Goal: Information Seeking & Learning: Learn about a topic

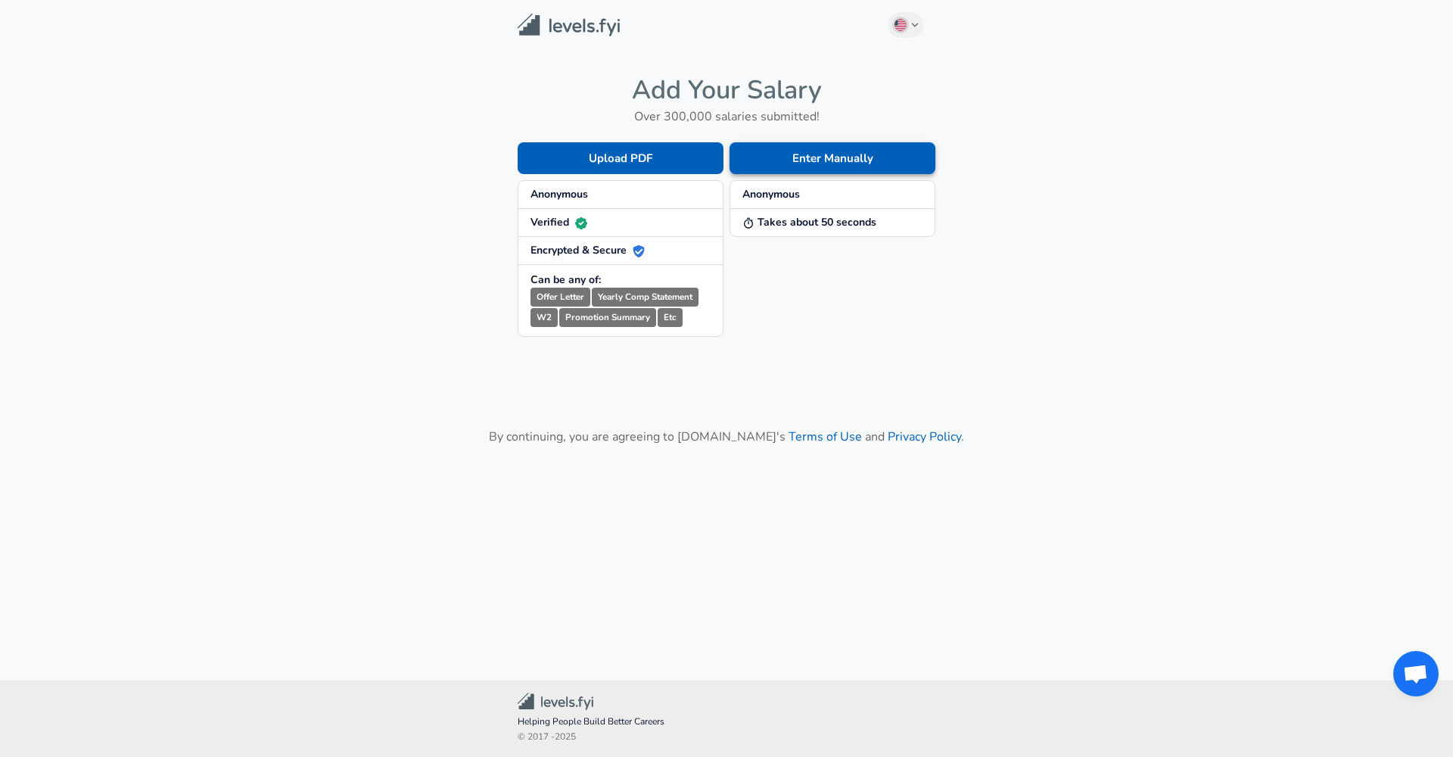
click at [828, 142] on button "Enter Manually" at bounding box center [833, 158] width 206 height 32
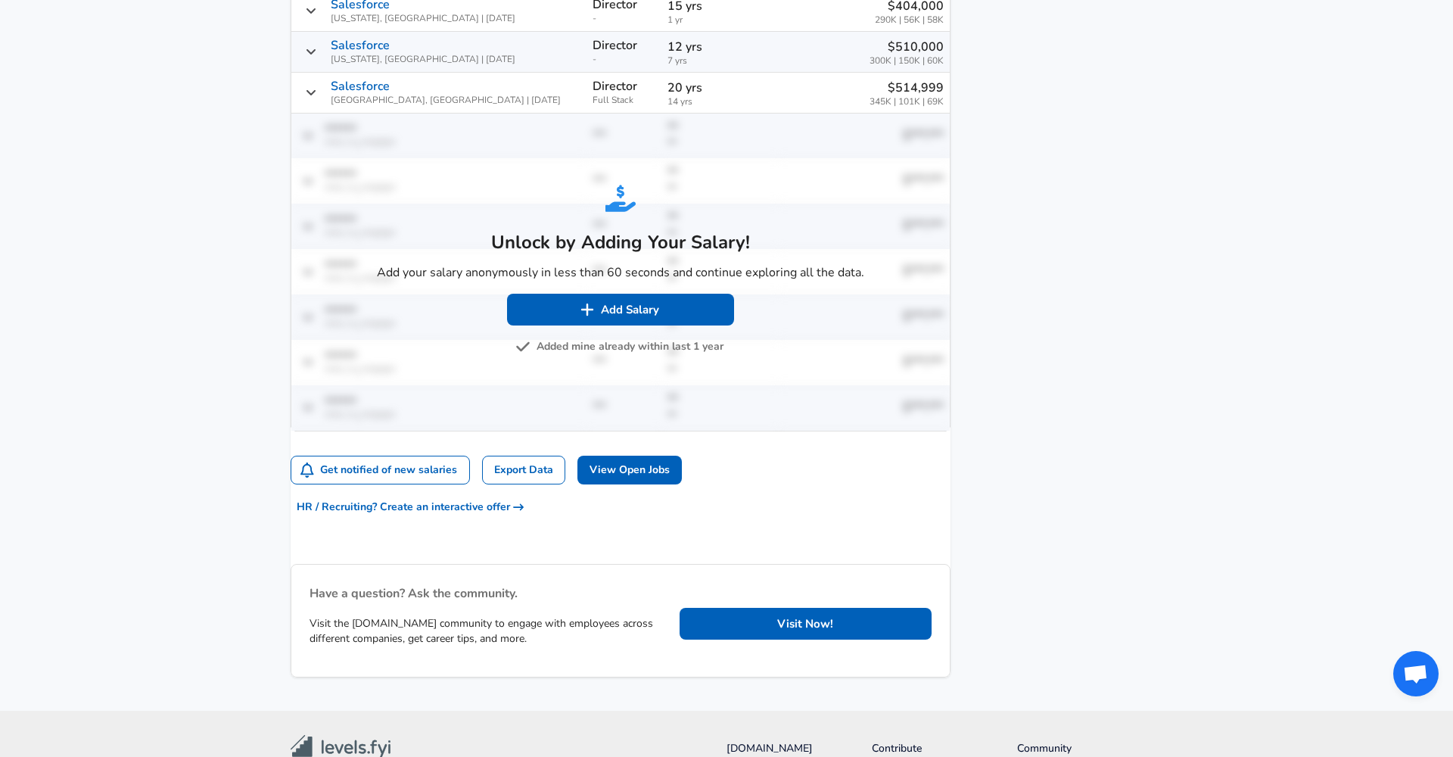
scroll to position [995, 0]
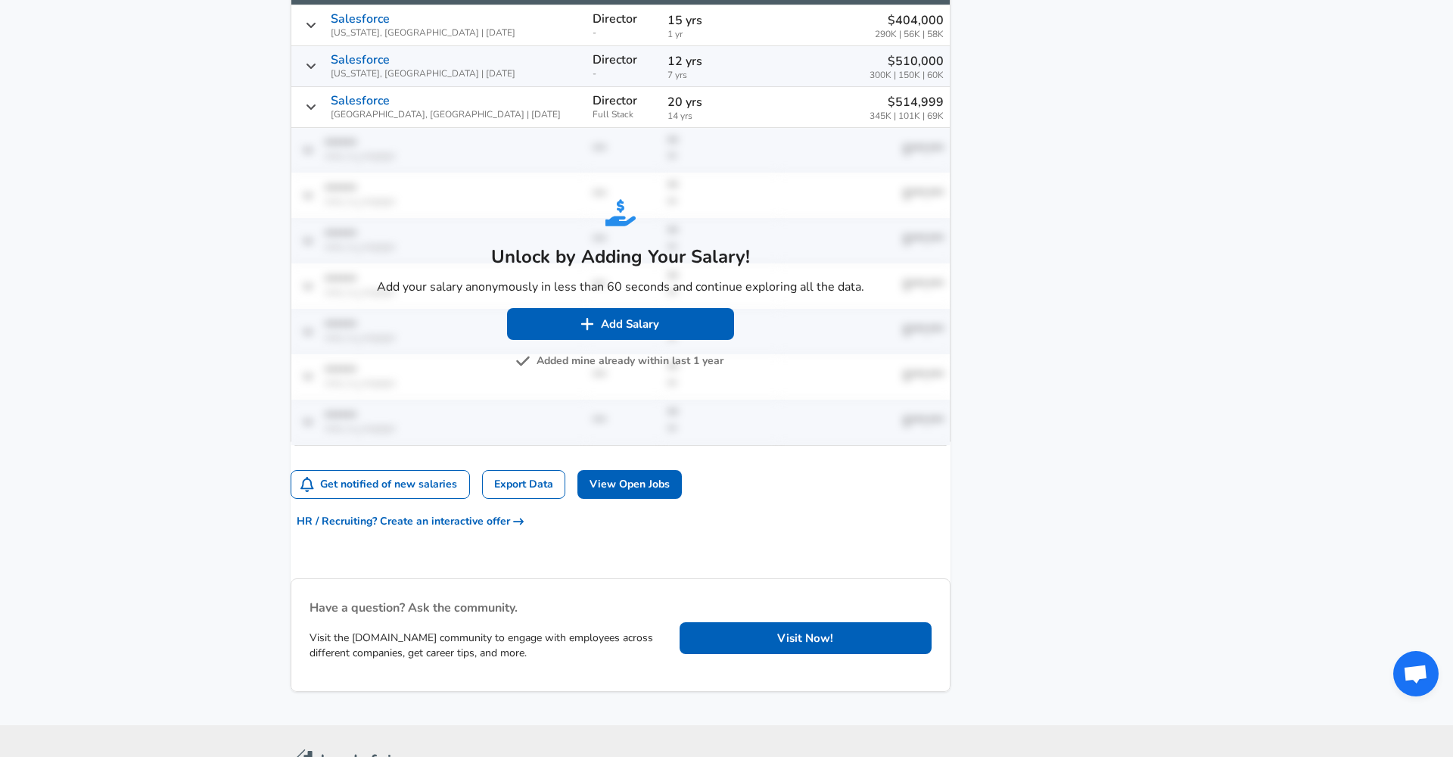
click at [549, 263] on h5 "Unlock by Adding Your Salary!" at bounding box center [620, 257] width 487 height 24
drag, startPoint x: 417, startPoint y: 284, endPoint x: 629, endPoint y: 284, distance: 212.0
click at [628, 284] on p "Add your salary anonymously in less than 60 seconds and continue exploring all …" at bounding box center [620, 287] width 487 height 18
click at [629, 284] on p "Add your salary anonymously in less than 60 seconds and continue exploring all …" at bounding box center [620, 287] width 487 height 18
drag, startPoint x: 525, startPoint y: 299, endPoint x: 705, endPoint y: 291, distance: 180.3
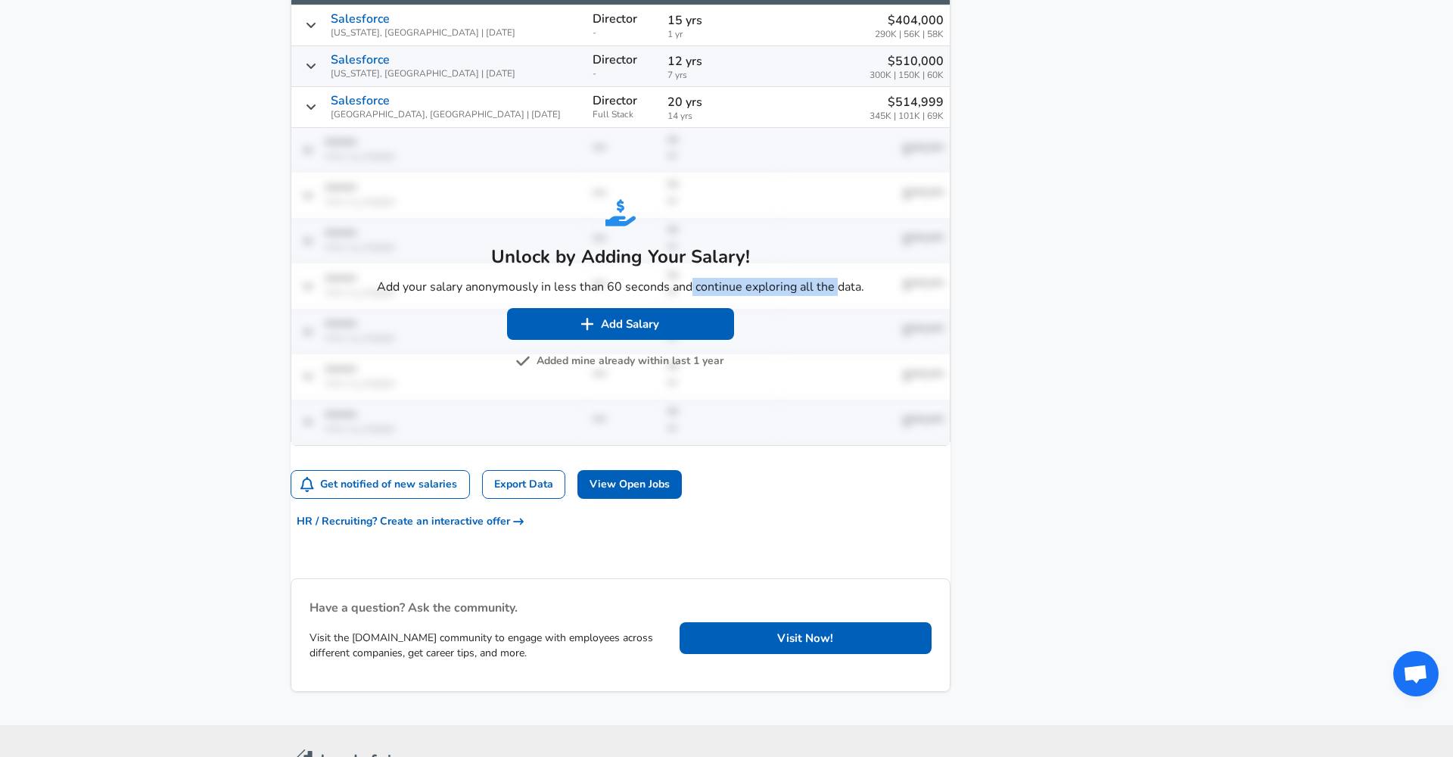
click at [705, 291] on p "Add your salary anonymously in less than 60 seconds and continue exploring all …" at bounding box center [620, 287] width 487 height 18
click at [668, 371] on button "Added mine already within last 1 year" at bounding box center [621, 361] width 205 height 19
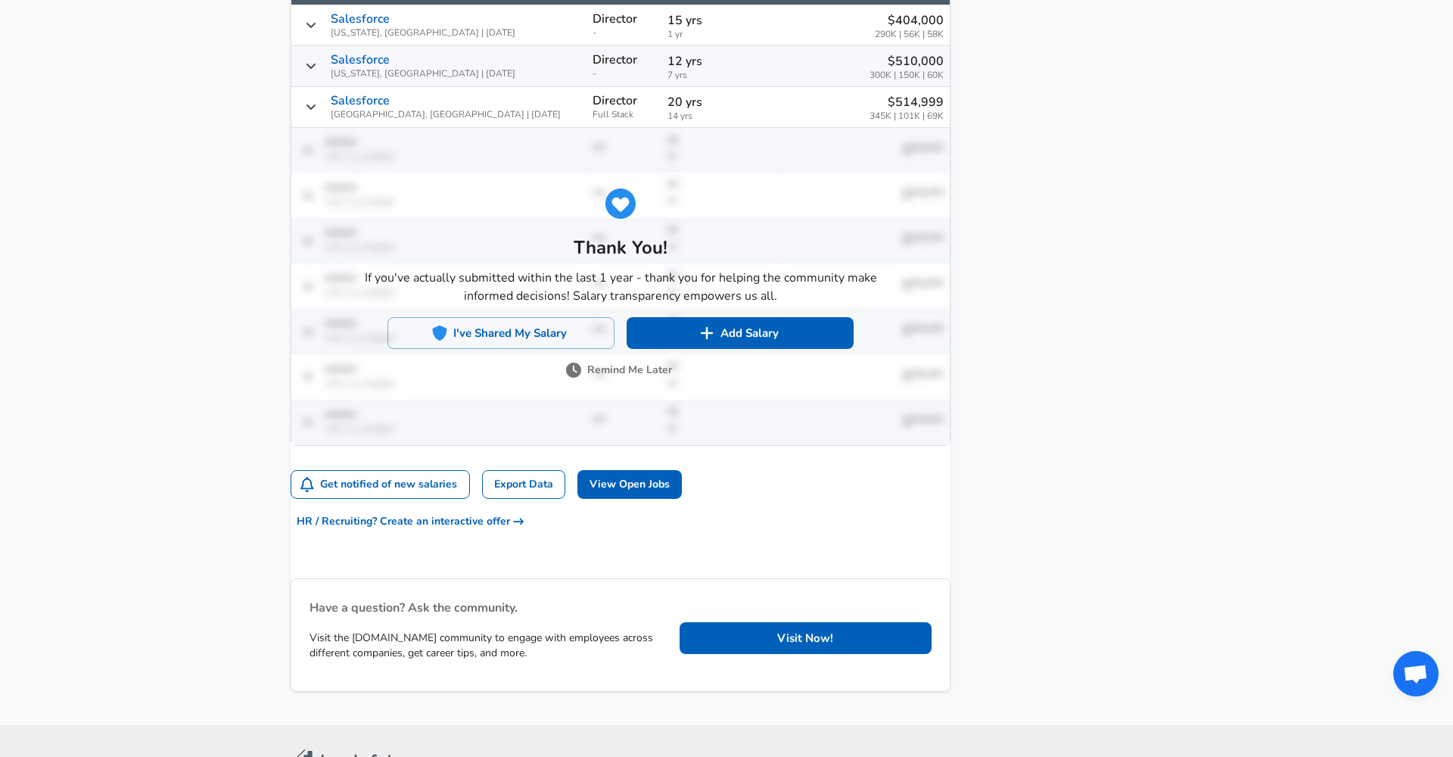
click at [621, 380] on button "Remind Me Later" at bounding box center [620, 370] width 103 height 19
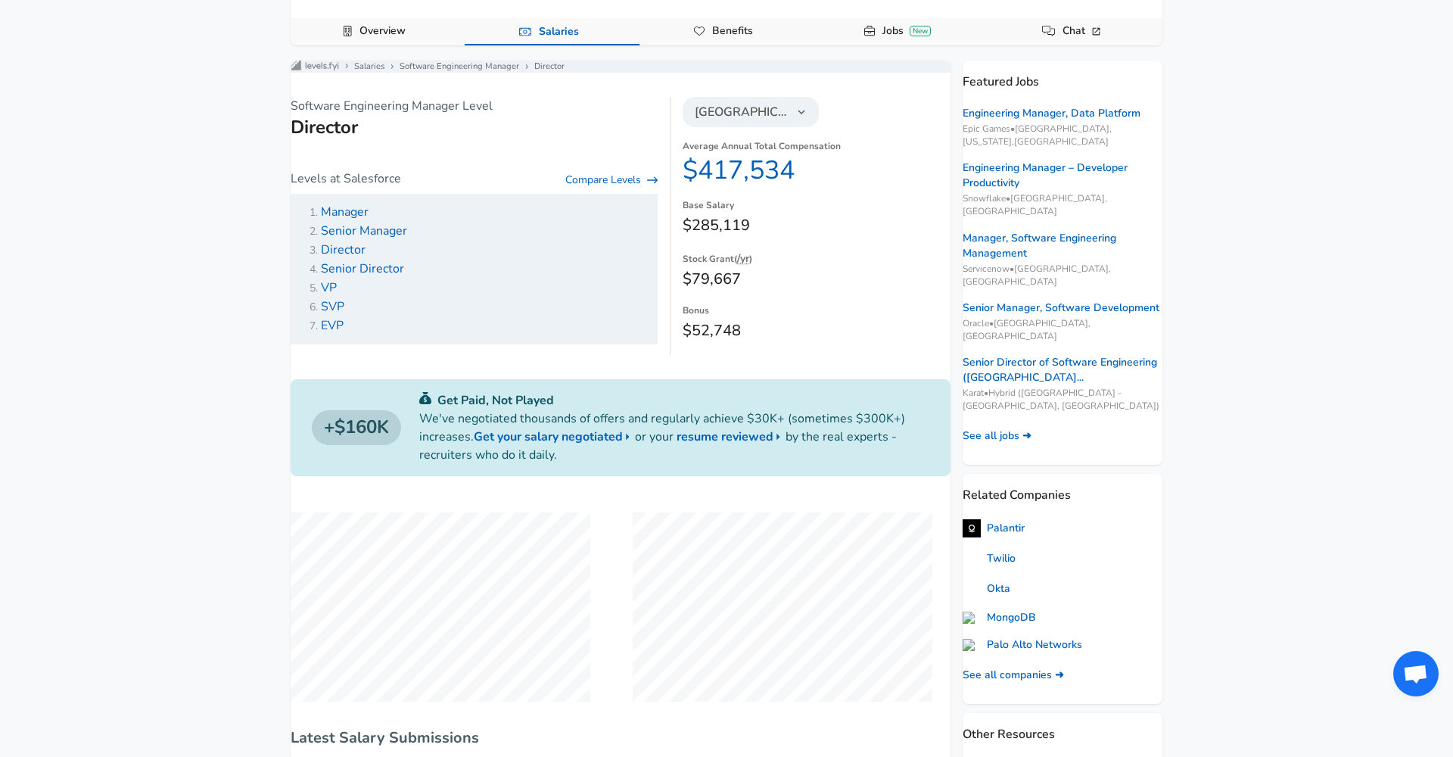
scroll to position [68, 0]
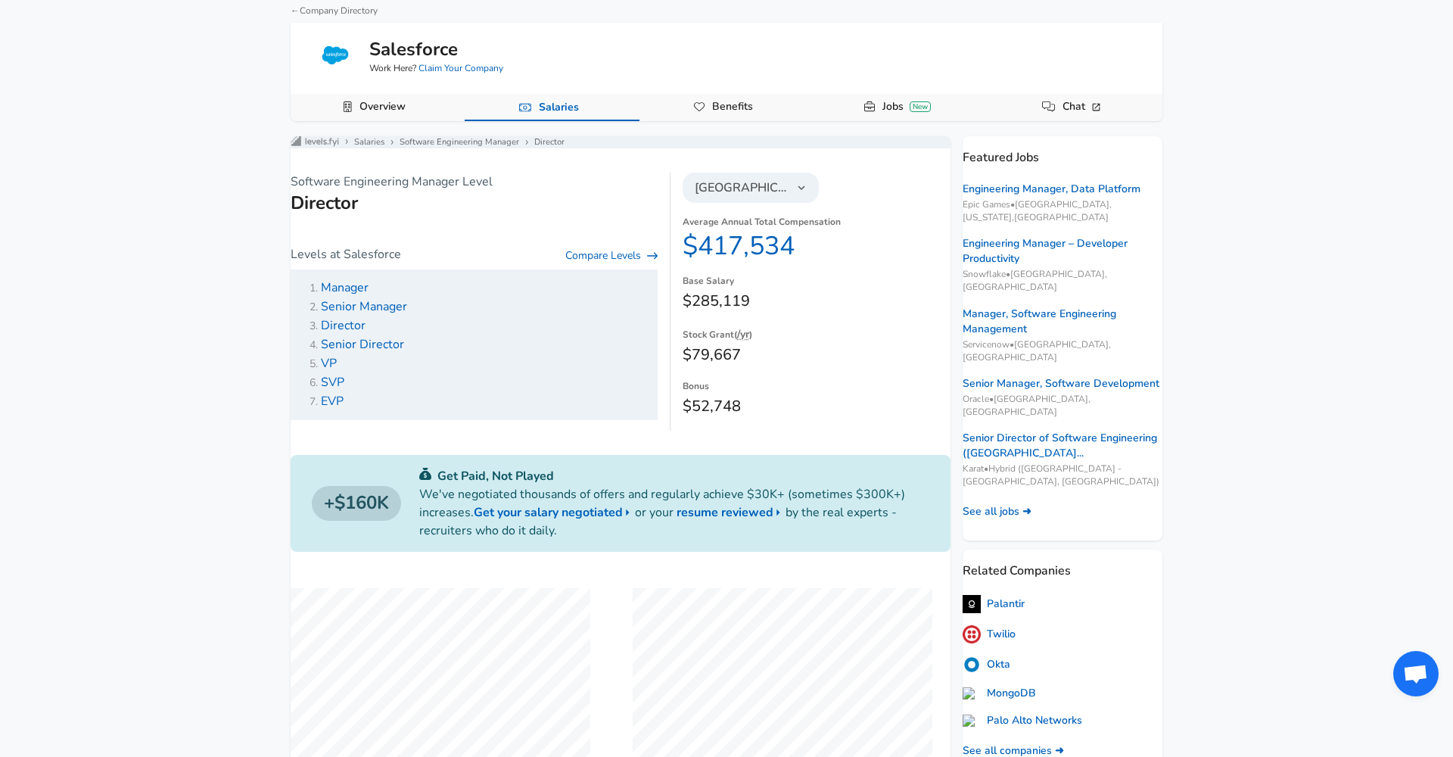
click at [355, 313] on span "Senior Manager" at bounding box center [364, 306] width 86 height 17
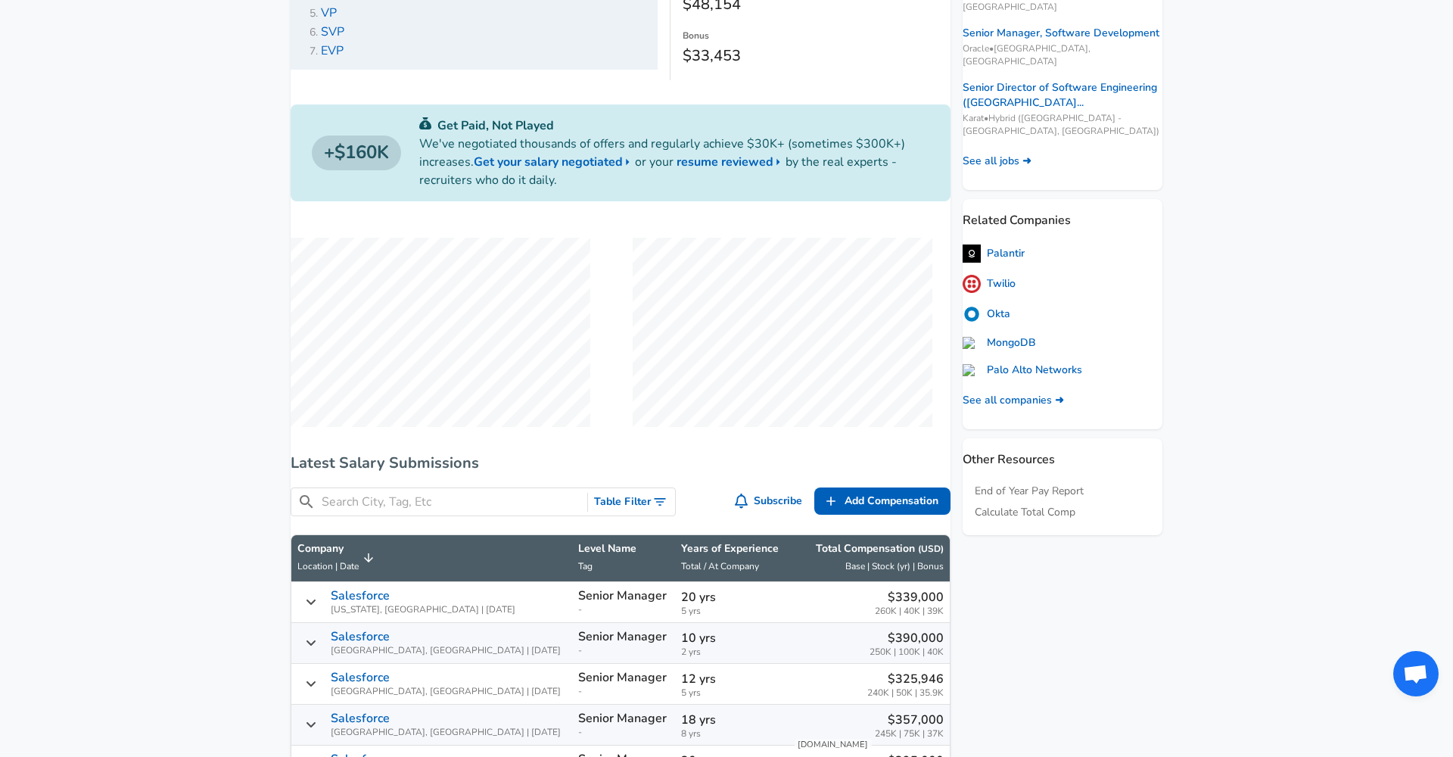
scroll to position [335, 0]
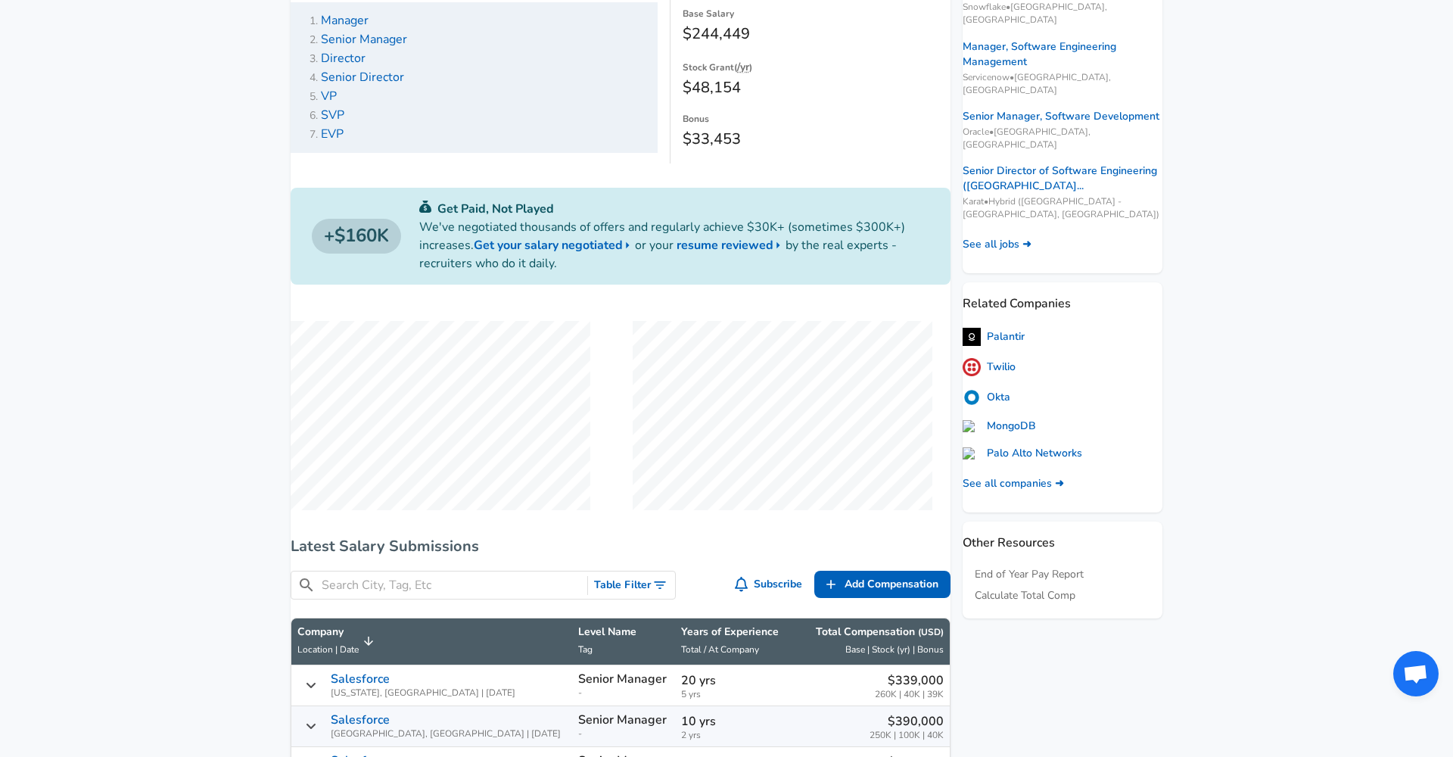
click at [382, 86] on span "Senior Director" at bounding box center [362, 77] width 83 height 17
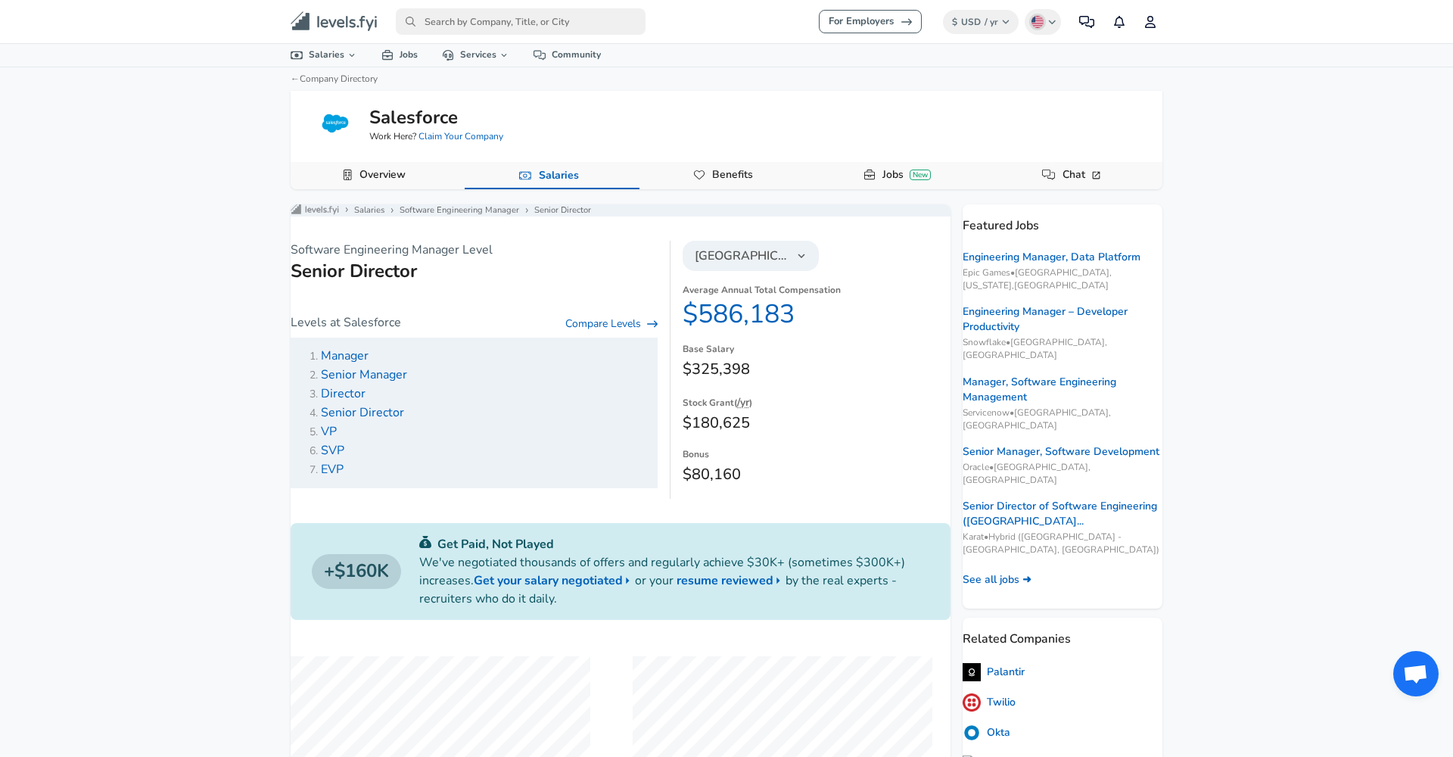
click at [413, 117] on h5 "Salesforce" at bounding box center [413, 117] width 89 height 26
click at [385, 212] on link "Salaries" at bounding box center [369, 210] width 30 height 12
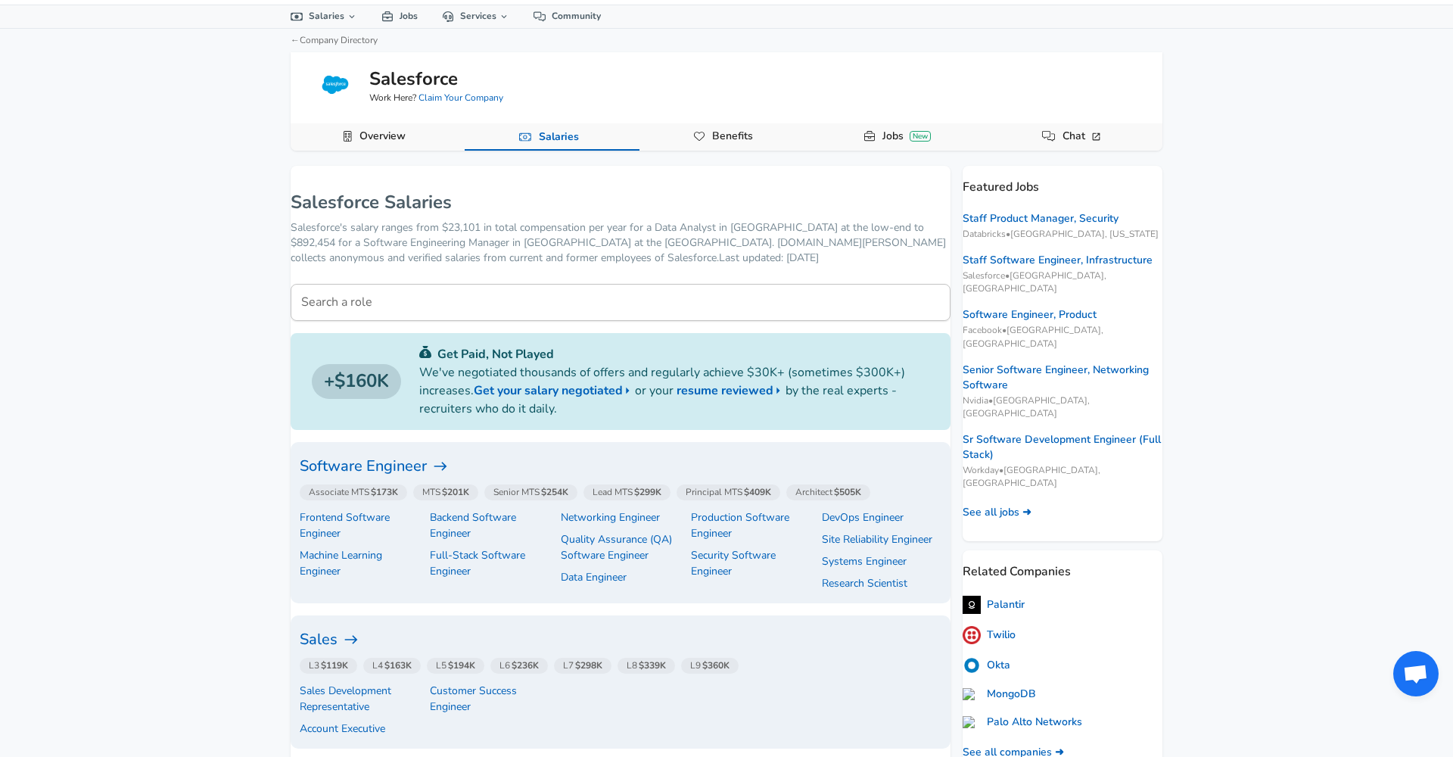
scroll to position [45, 0]
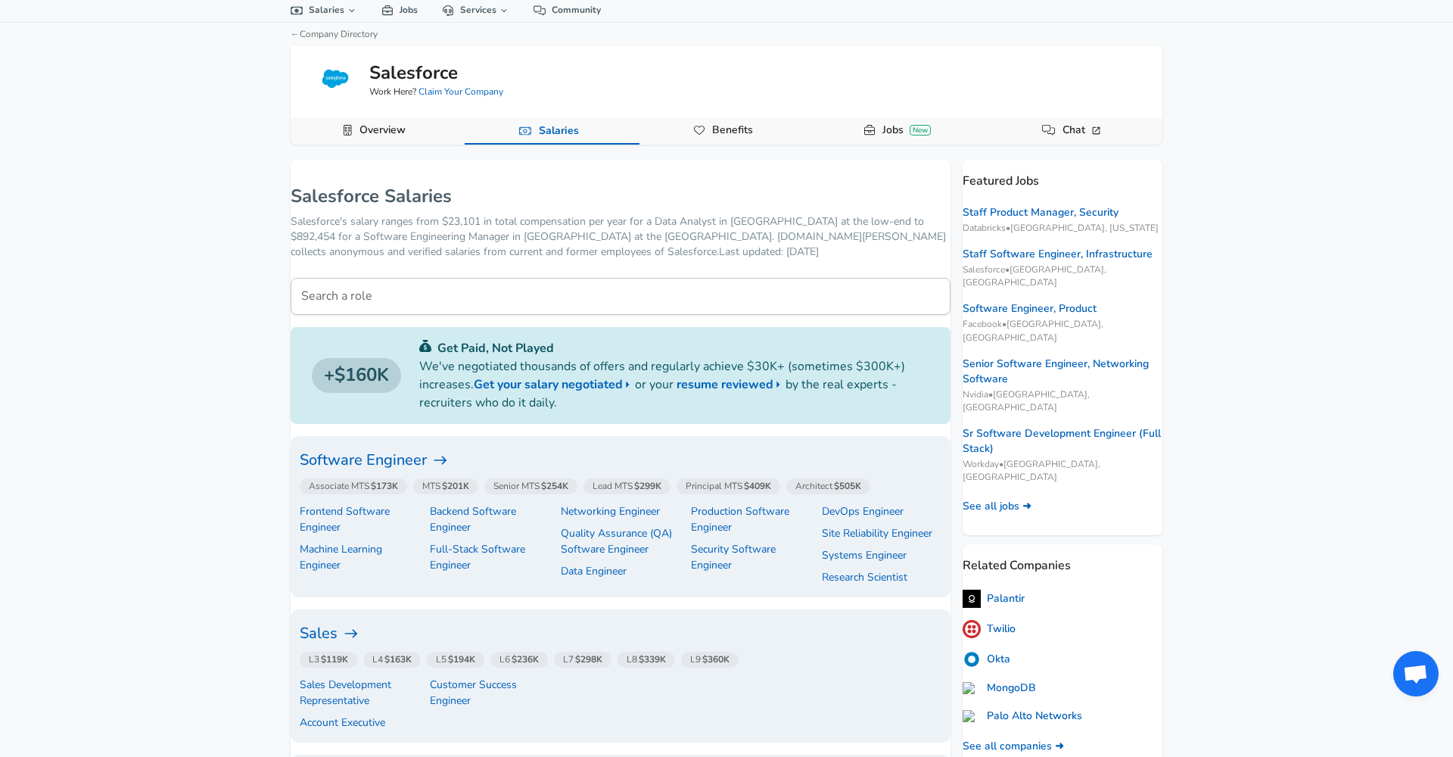
click at [376, 301] on input "Search a role" at bounding box center [621, 296] width 660 height 37
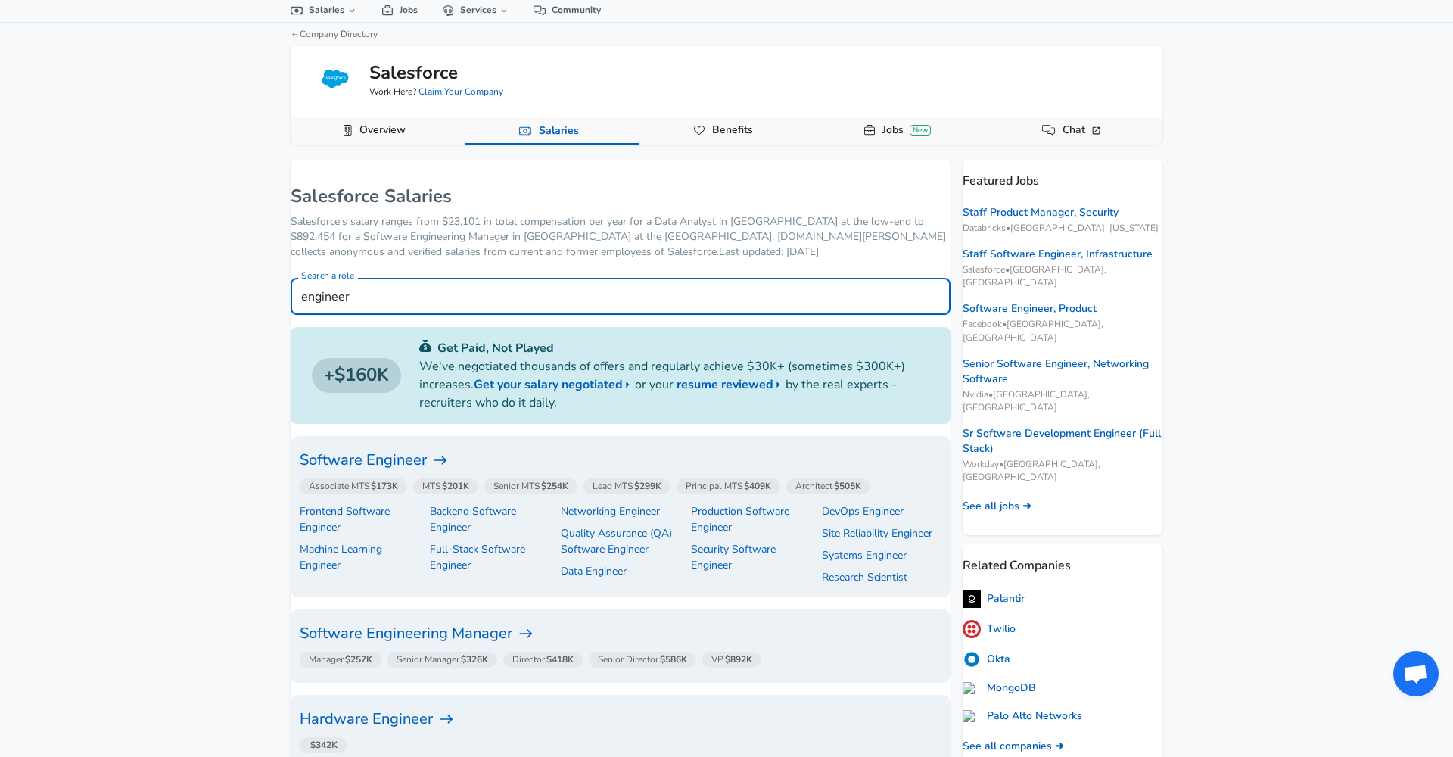
type input "engineer"
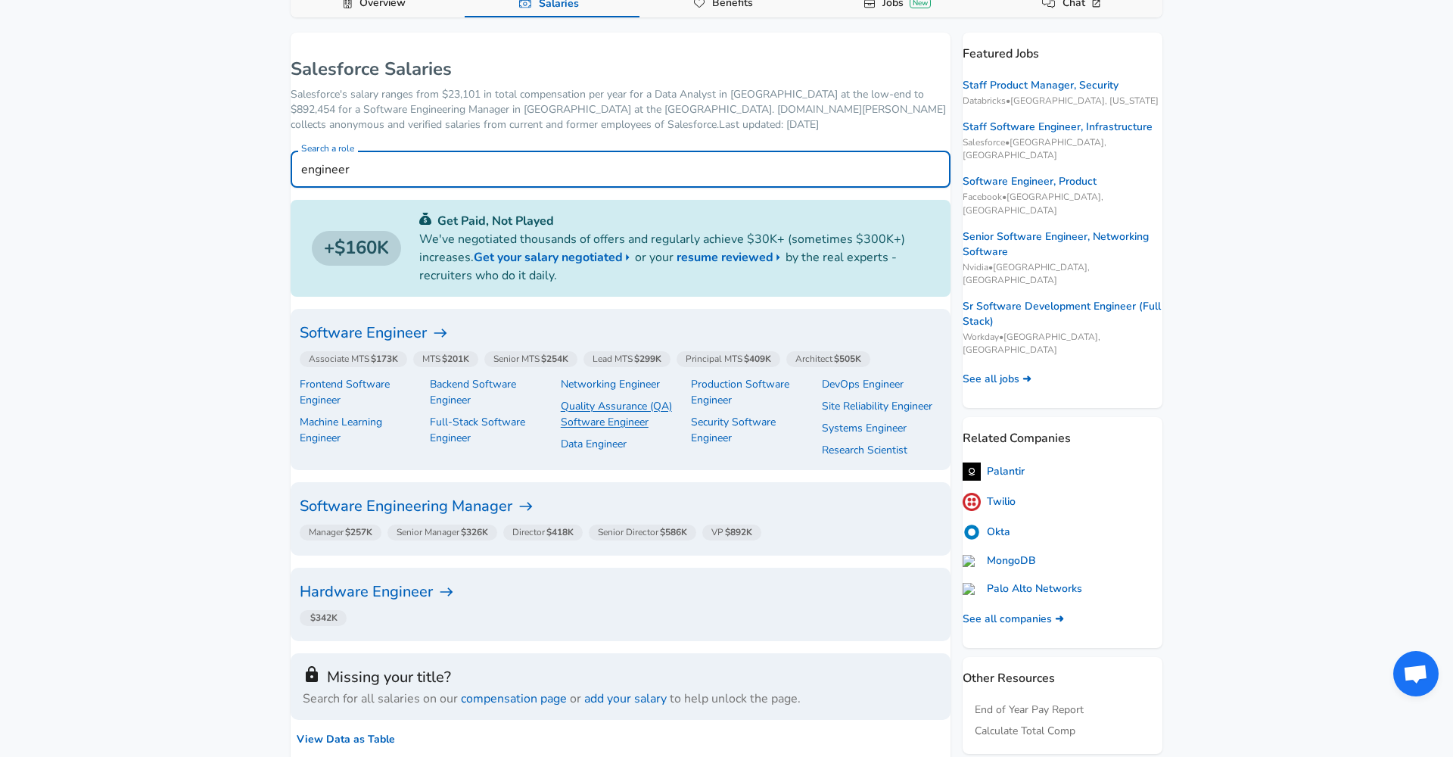
scroll to position [167, 0]
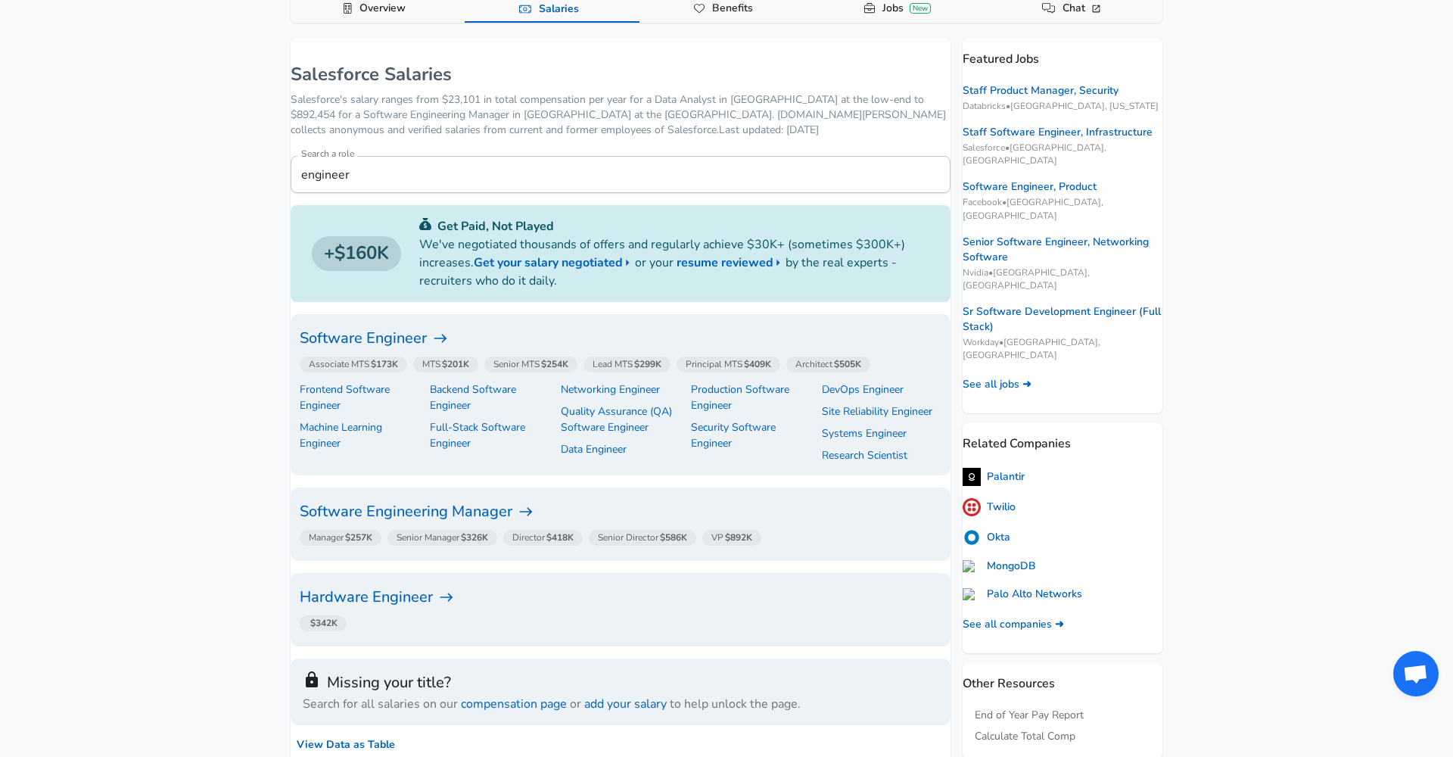
click at [746, 363] on span "Principal MTS $409K" at bounding box center [729, 364] width 86 height 12
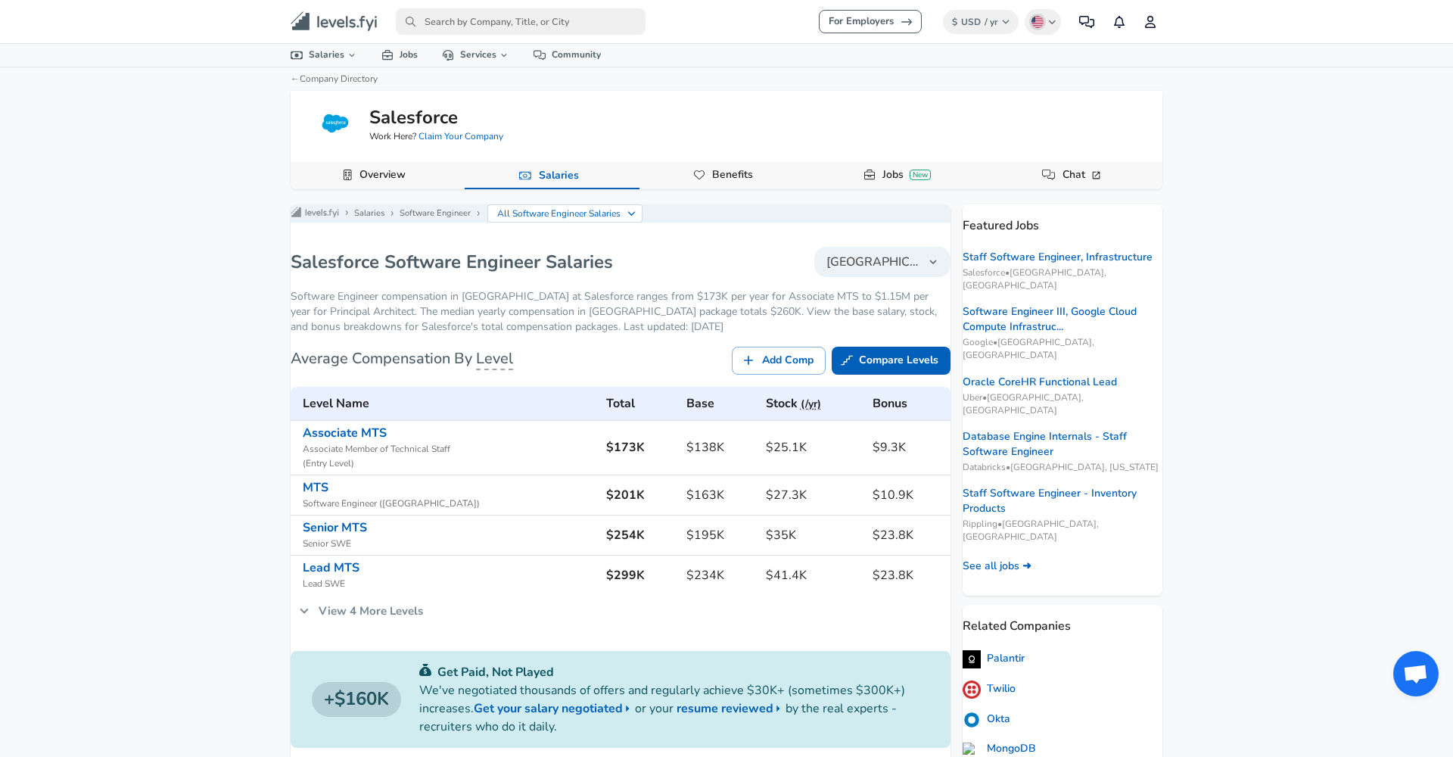
click at [313, 613] on icon at bounding box center [304, 611] width 17 height 17
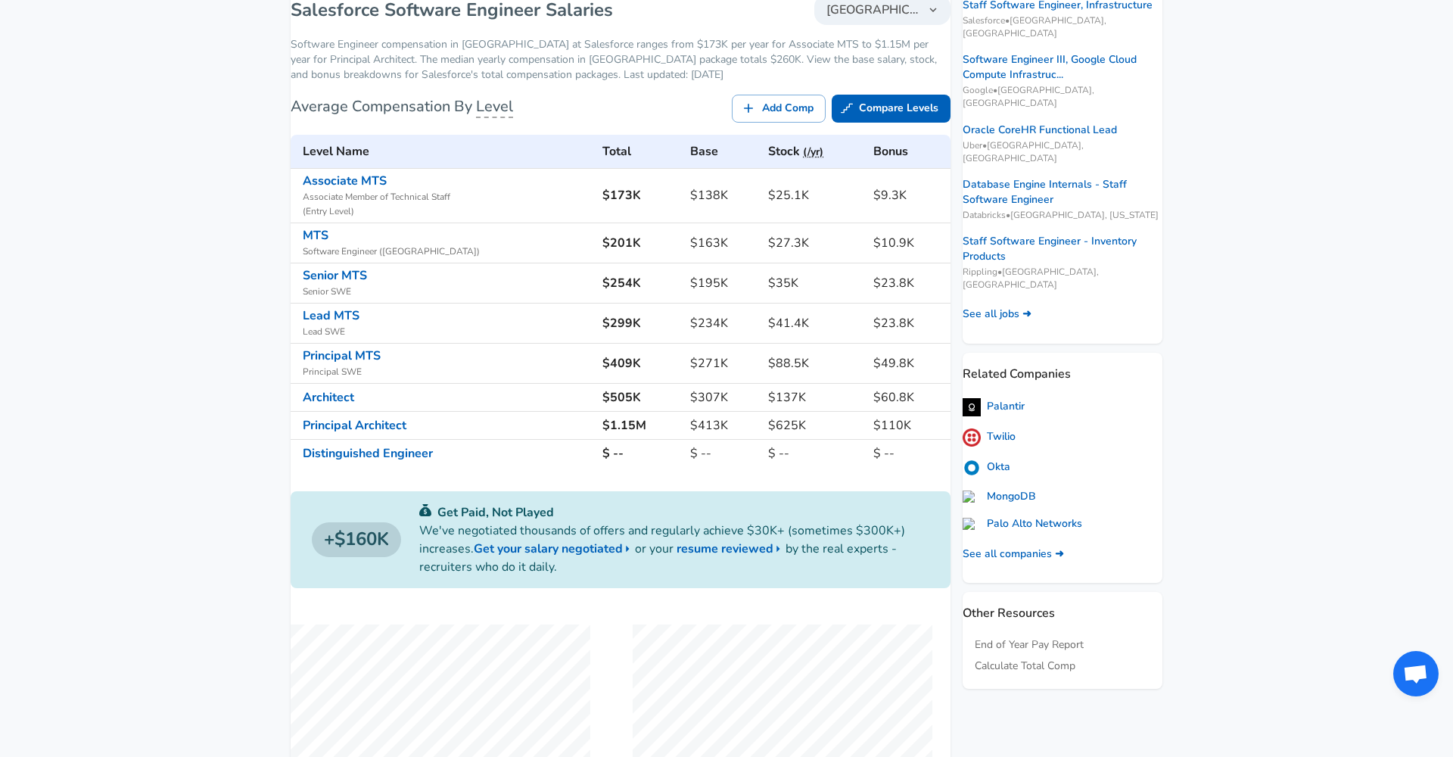
scroll to position [254, 0]
click at [368, 355] on link "Principal MTS" at bounding box center [342, 353] width 78 height 17
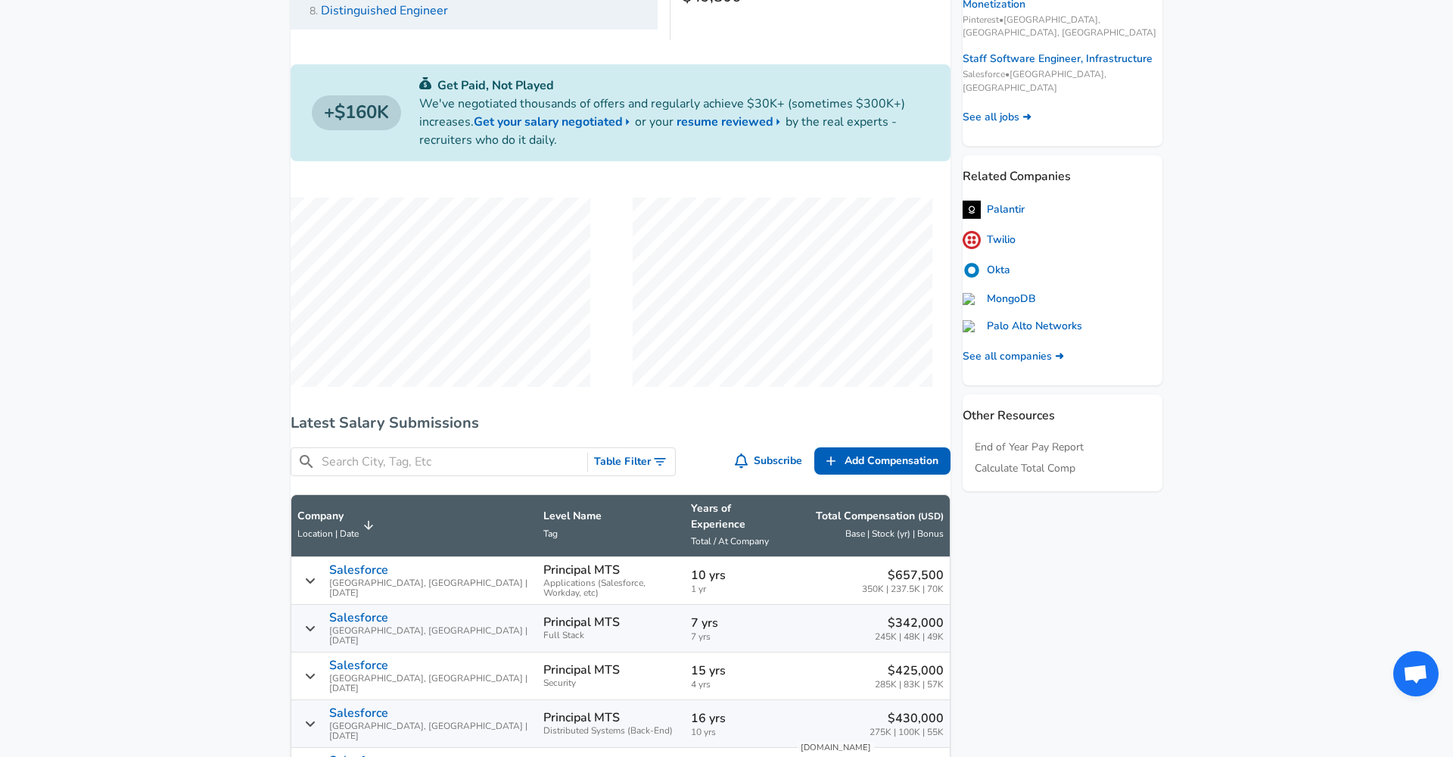
scroll to position [478, 0]
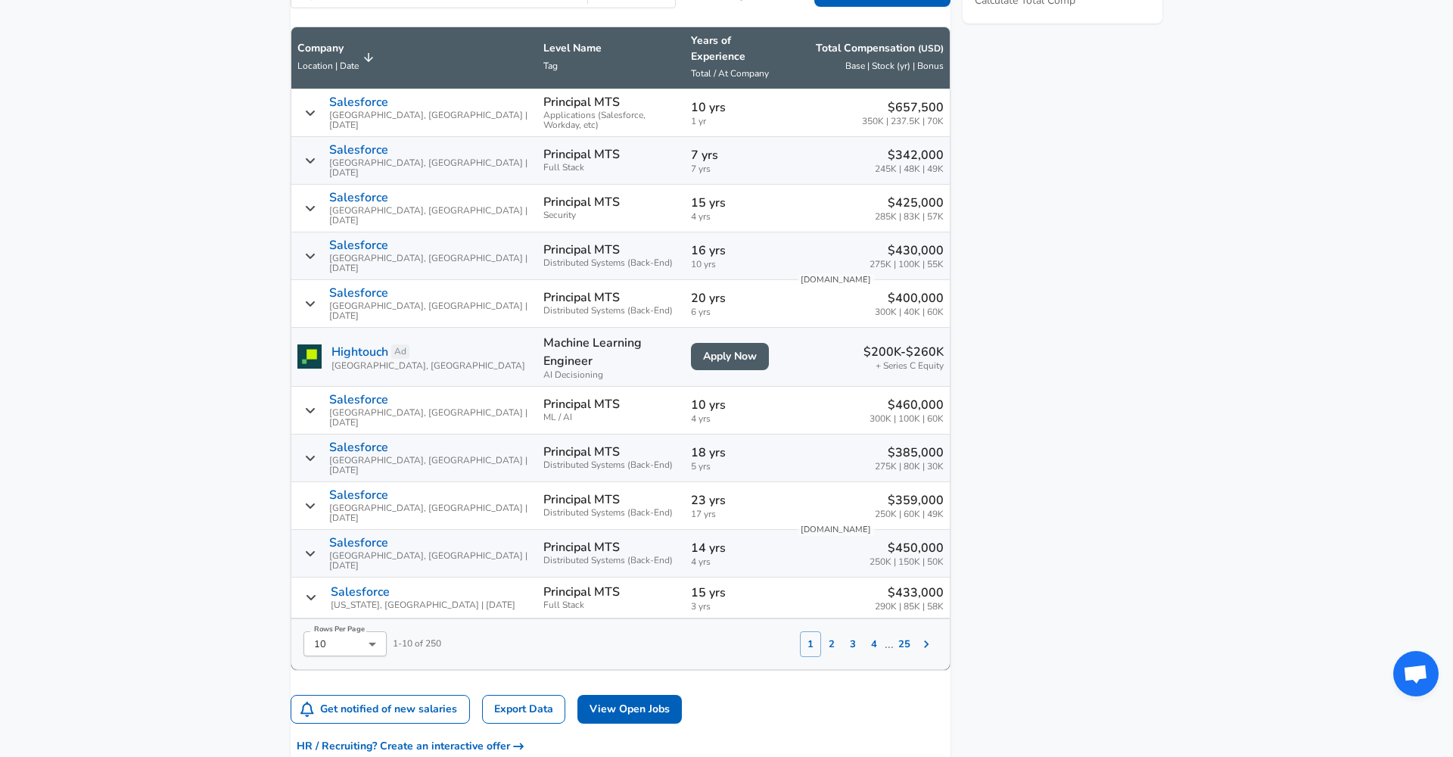
scroll to position [971, 0]
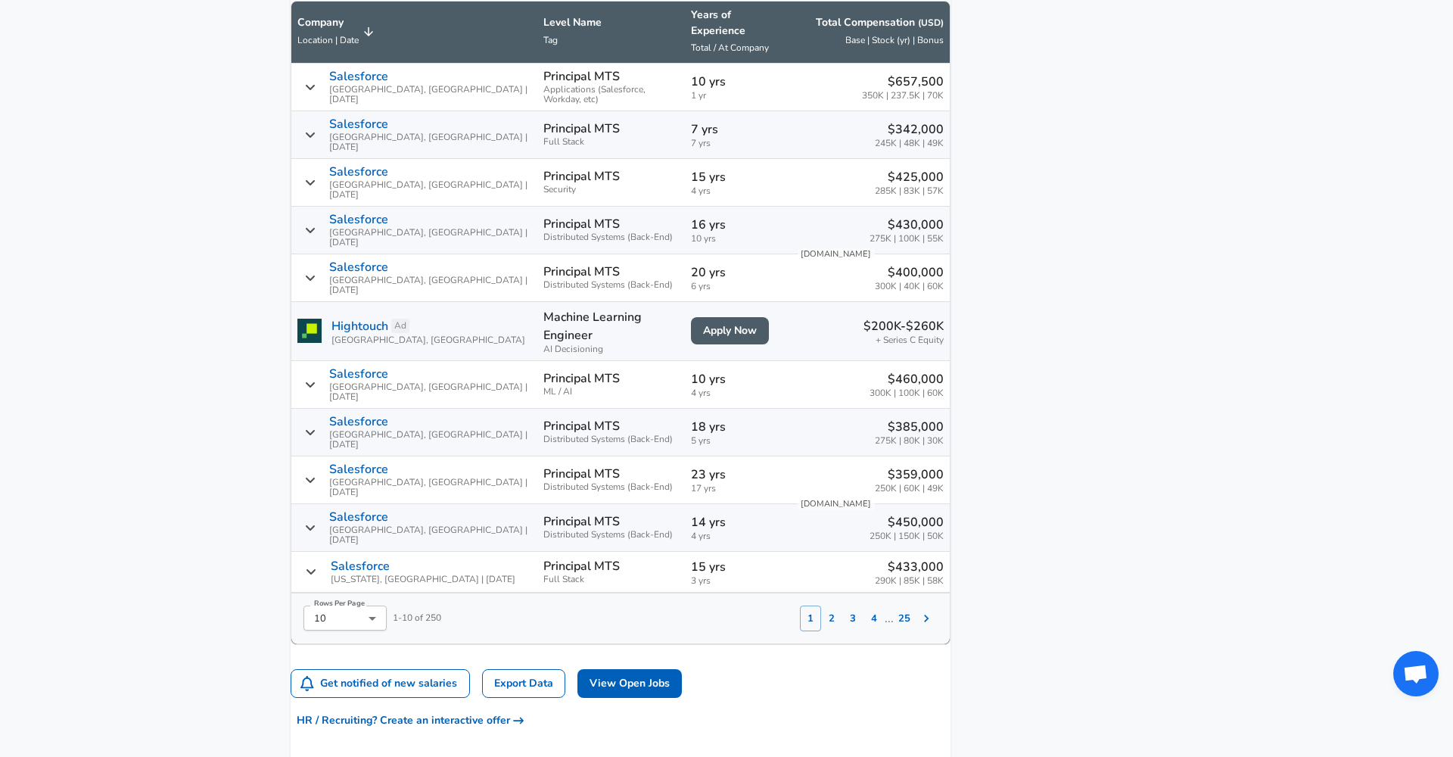
click at [1126, 410] on aside "Featured Jobs Sr Software Development Engineer (Full Stack) Workday • [GEOGRAPH…" at bounding box center [1057, 66] width 212 height 1667
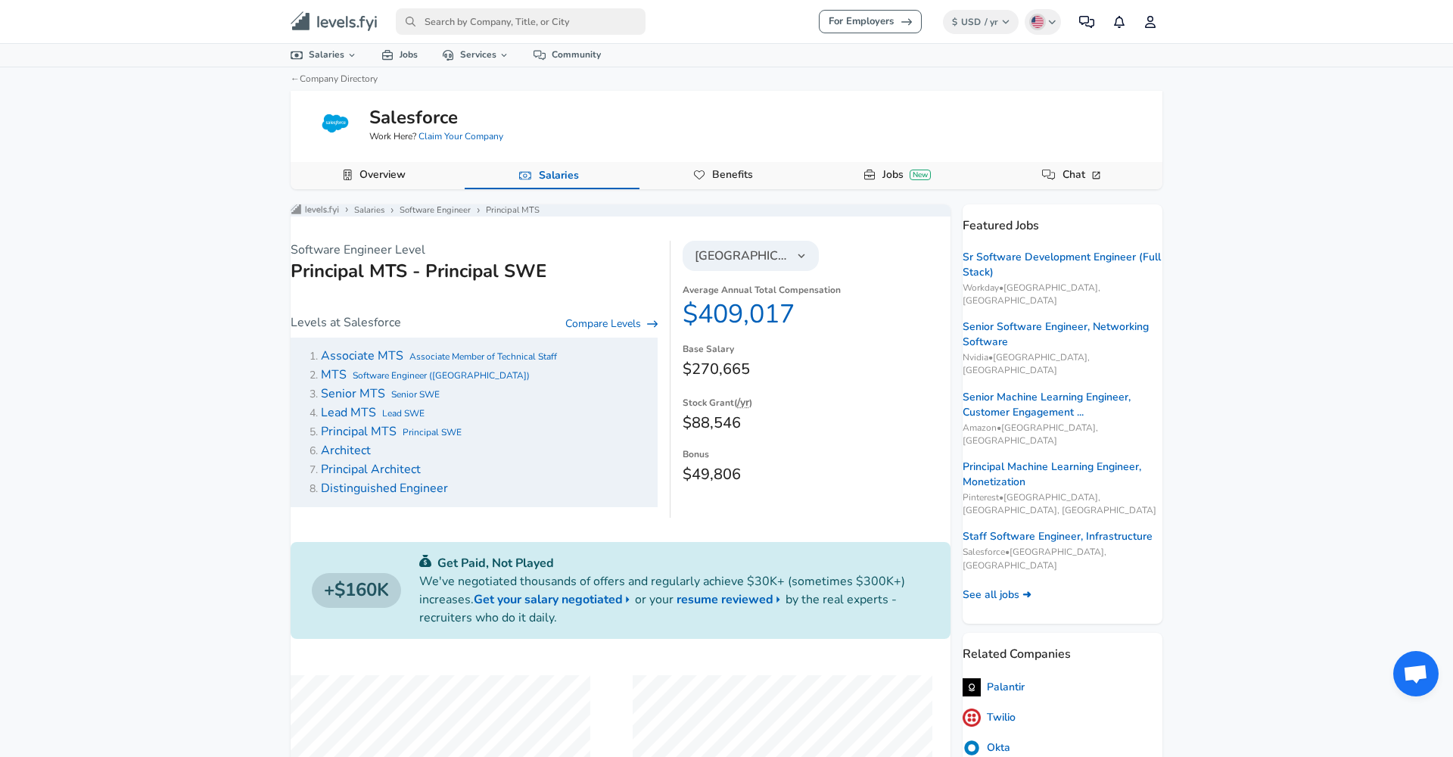
scroll to position [0, 0]
click at [367, 455] on span "Architect" at bounding box center [346, 450] width 50 height 17
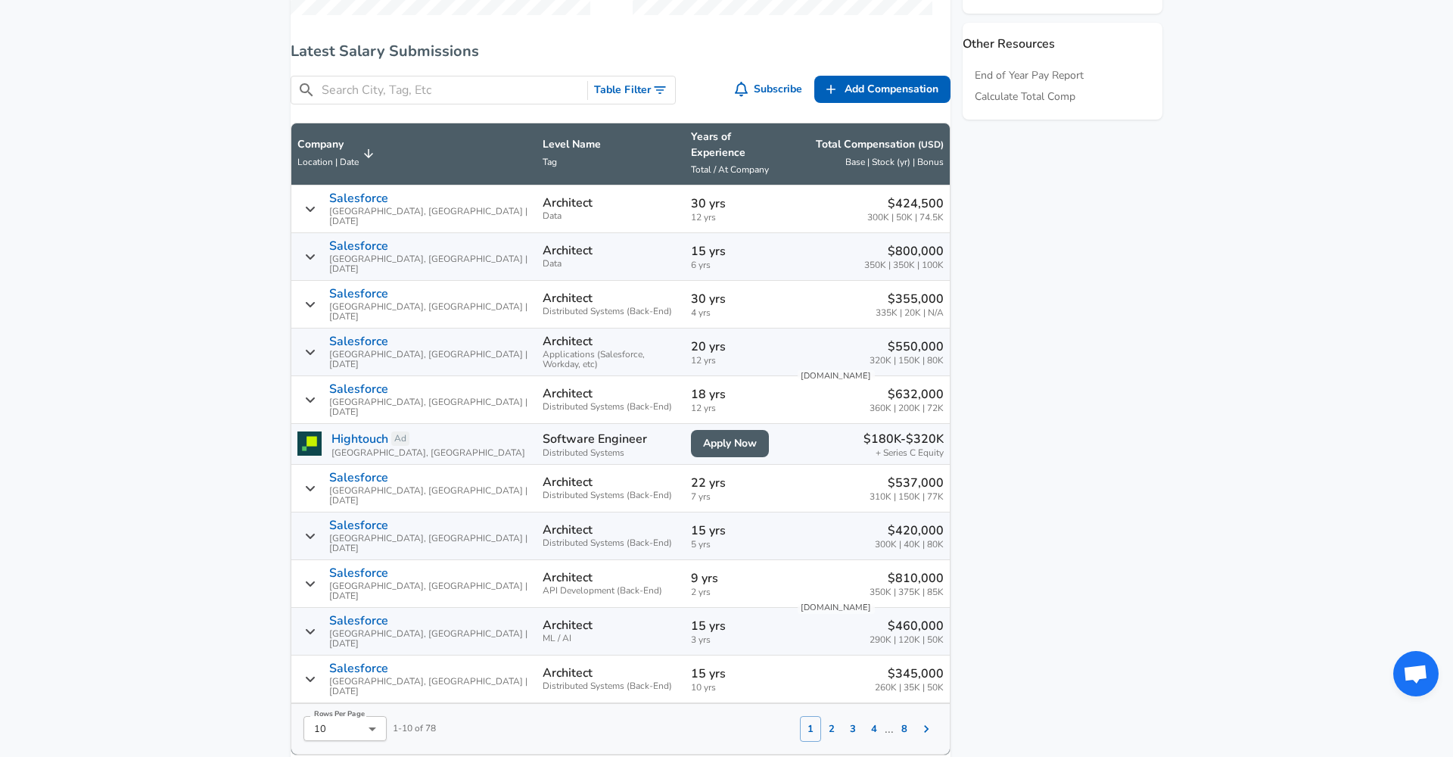
scroll to position [849, 0]
click at [1044, 484] on aside "Featured Jobs Sr Software Development Engineer (Full Stack) Workday • [GEOGRAPH…" at bounding box center [1057, 183] width 212 height 1655
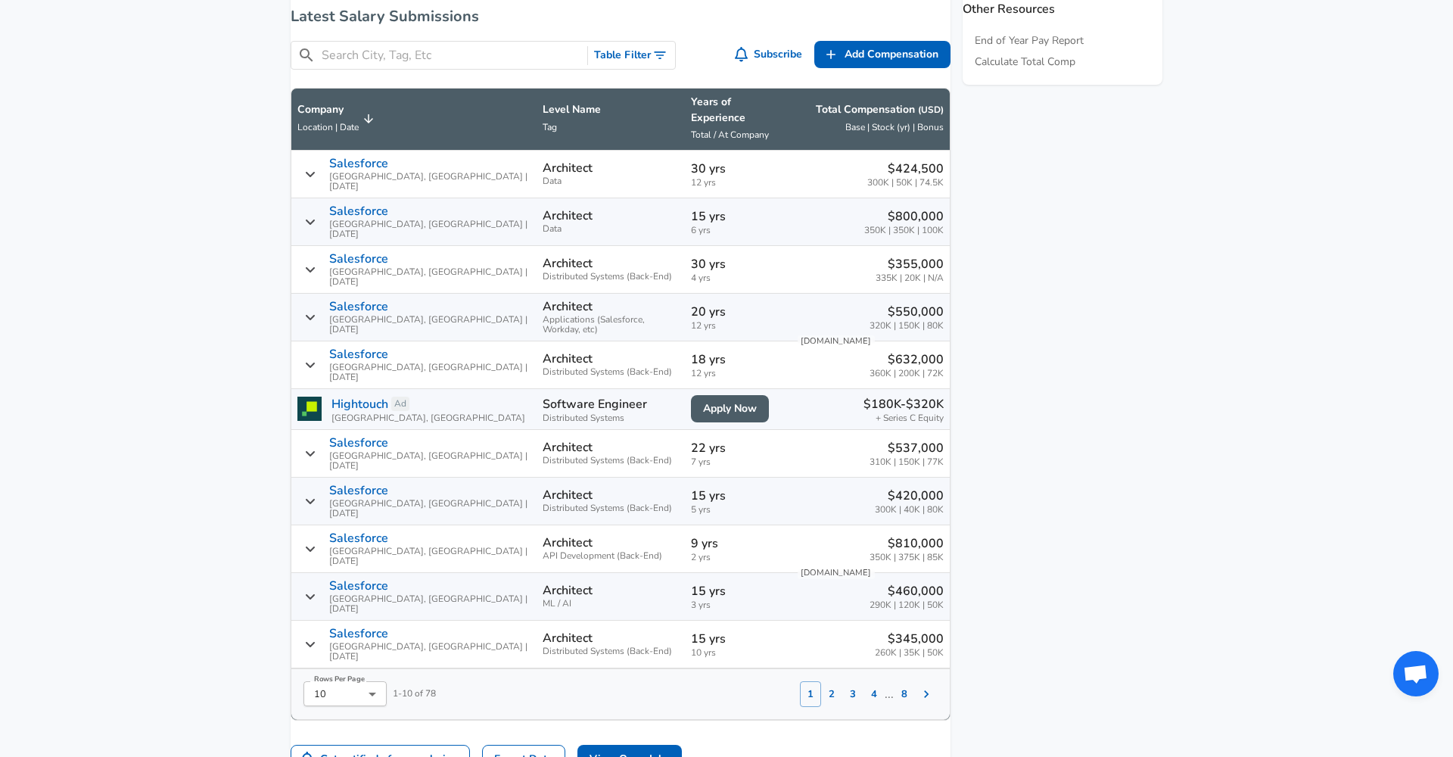
scroll to position [887, 0]
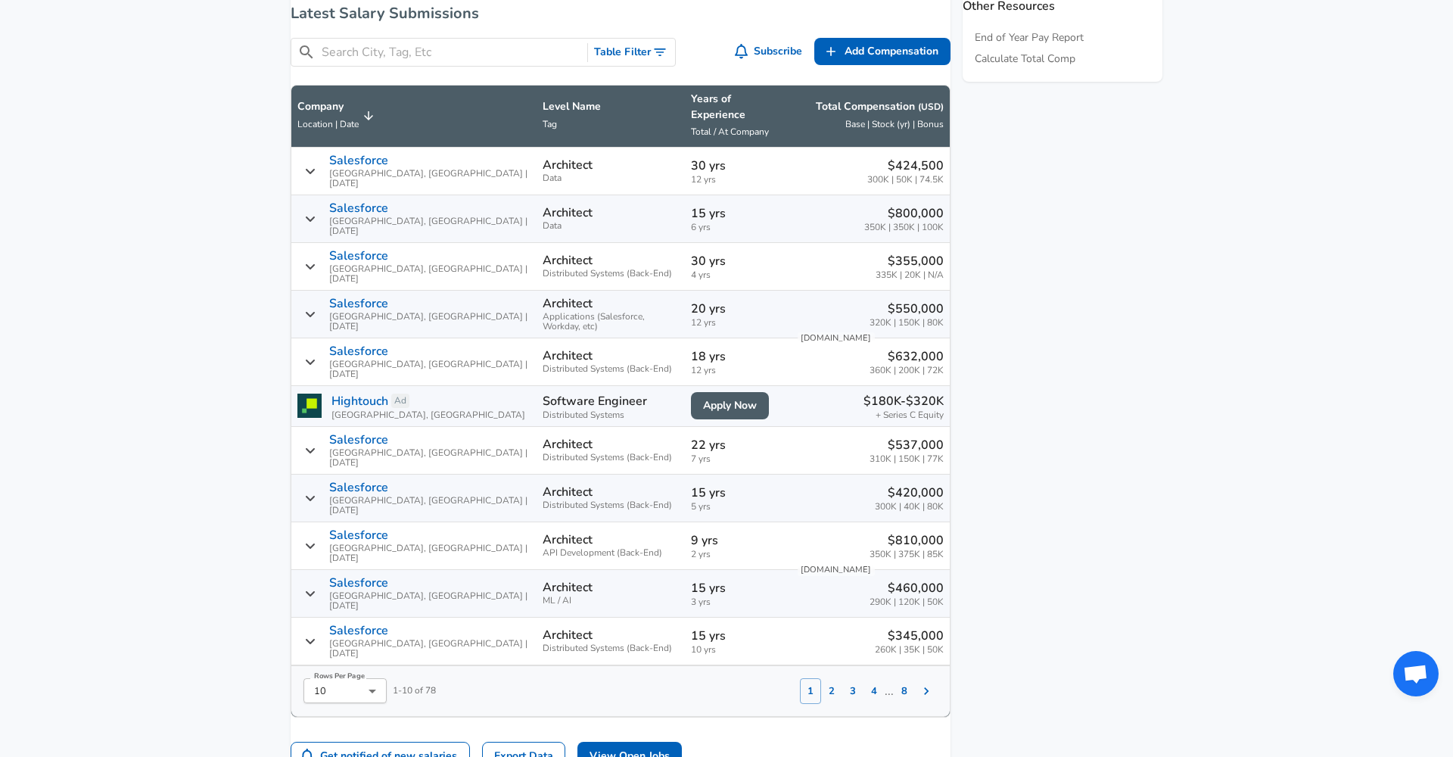
click at [995, 426] on aside "Featured Jobs Sr Software Development Engineer (Full Stack) Workday • [GEOGRAPH…" at bounding box center [1057, 144] width 212 height 1655
